Goal: Task Accomplishment & Management: Use online tool/utility

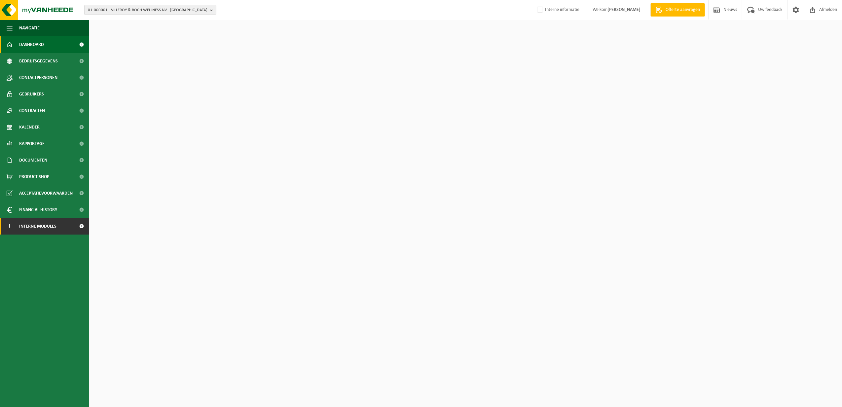
click at [40, 228] on span "Interne modules" at bounding box center [37, 226] width 37 height 17
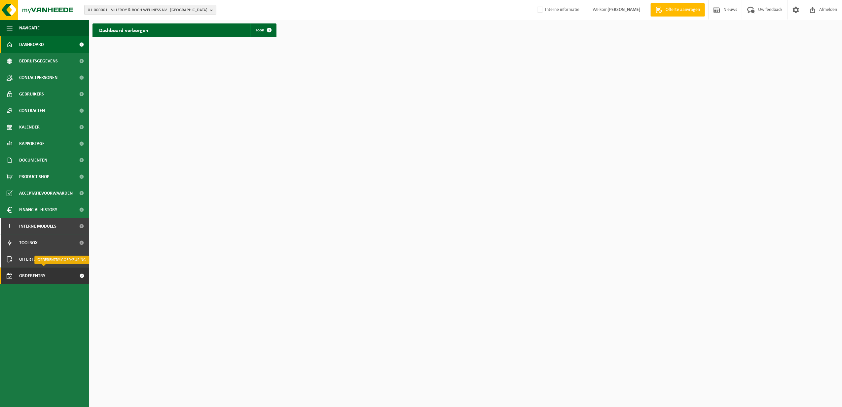
click at [49, 276] on span "Orderentry Goedkeuring" at bounding box center [46, 276] width 55 height 17
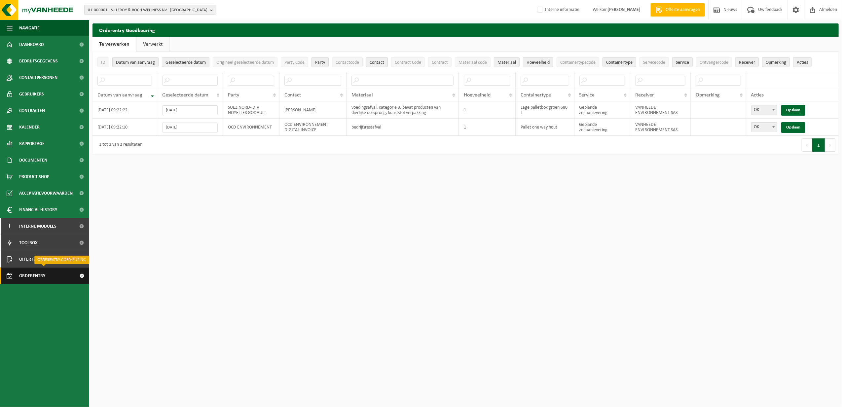
click at [40, 272] on span "Orderentry Goedkeuring" at bounding box center [46, 276] width 55 height 17
